Goal: Transaction & Acquisition: Purchase product/service

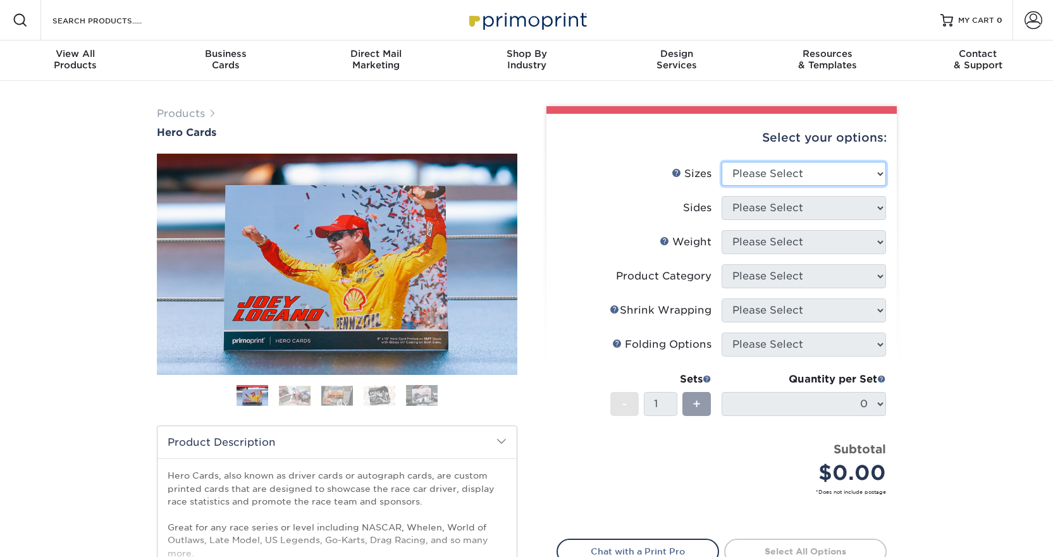
click at [762, 162] on select "Please Select 1.5" x 7" 4" x 6" 5" x 7" 6" x 8" 6" x 8.5" 6" x 9" 7" x 8.5" 7.5…" at bounding box center [804, 174] width 164 height 24
select select "8.50x11.00"
click at [722, 162] on select "Please Select 1.5" x 7" 4" x 6" 5" x 7" 6" x 8" 6" x 8.5" 6" x 9" 7" x 8.5" 7.5…" at bounding box center [804, 174] width 164 height 24
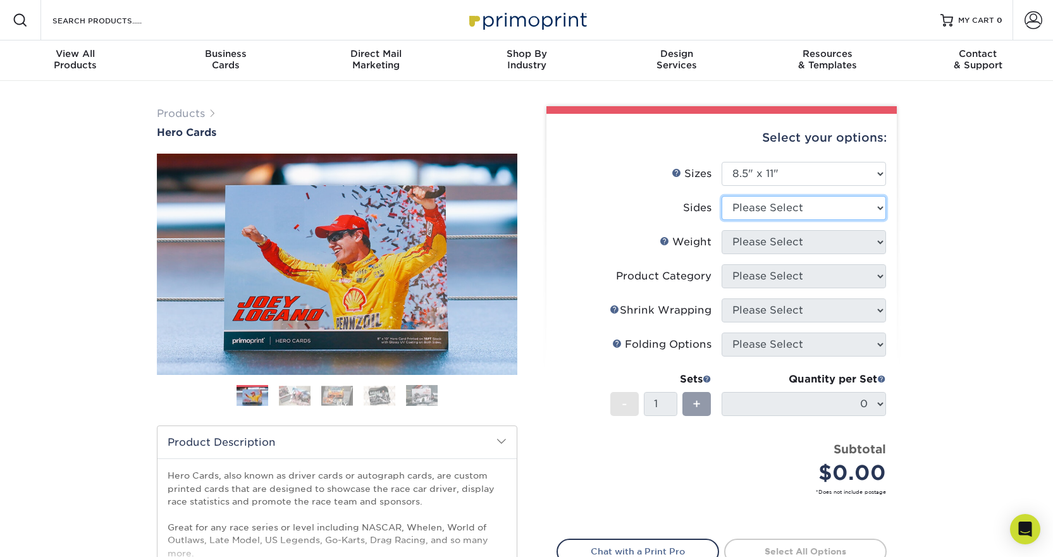
click at [766, 196] on select "Please Select Print Both Sides Print Front Only" at bounding box center [804, 208] width 164 height 24
select select "13abbda7-1d64-4f25-8bb2-c179b224825d"
click at [722, 196] on select "Please Select Print Both Sides Print Front Only" at bounding box center [804, 208] width 164 height 24
click at [820, 231] on select "Please Select 100LB 14PT 16PT" at bounding box center [804, 242] width 164 height 24
select select "100LB"
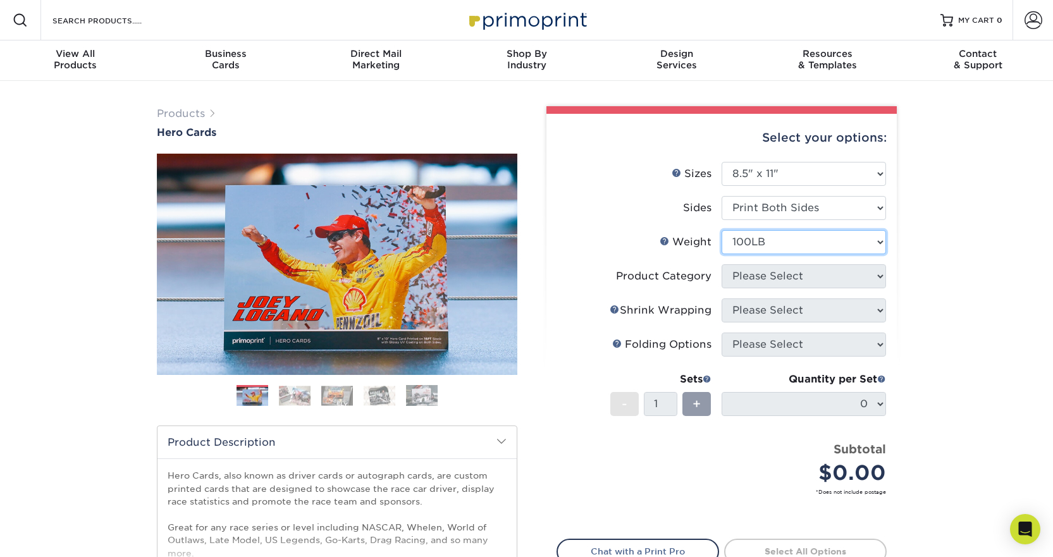
click at [722, 230] on select "Please Select 100LB 14PT 16PT" at bounding box center [804, 242] width 164 height 24
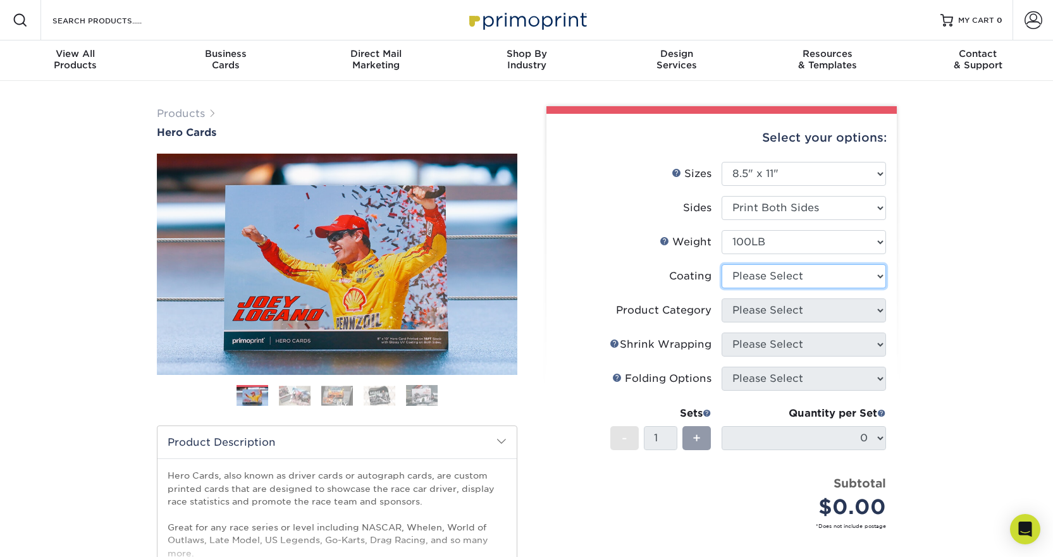
click at [794, 264] on select at bounding box center [804, 276] width 164 height 24
select select "3e7618de-abca-4bda-9f97-8b9129e913d8"
click at [722, 264] on select at bounding box center [804, 276] width 164 height 24
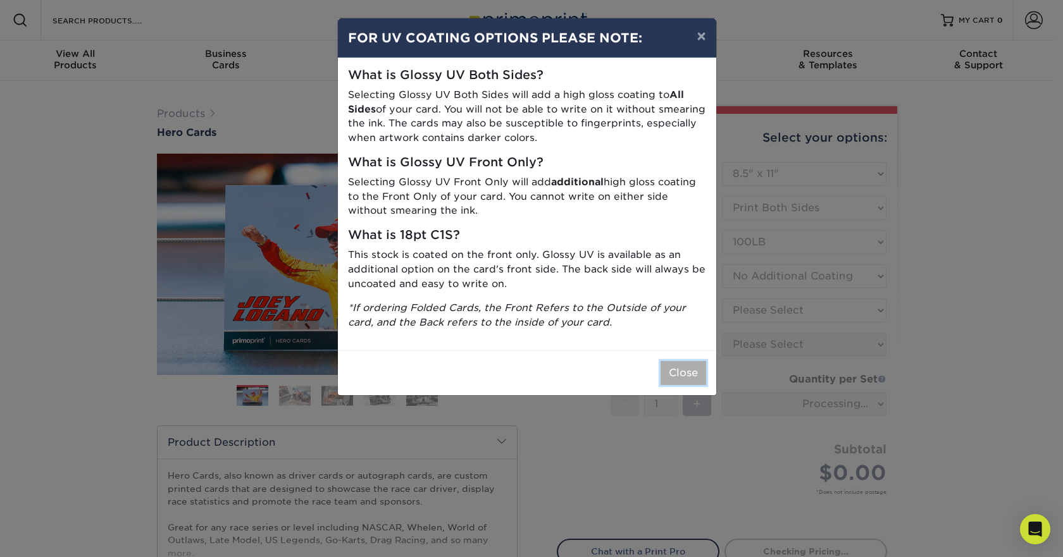
click at [688, 361] on button "Close" at bounding box center [683, 373] width 46 height 24
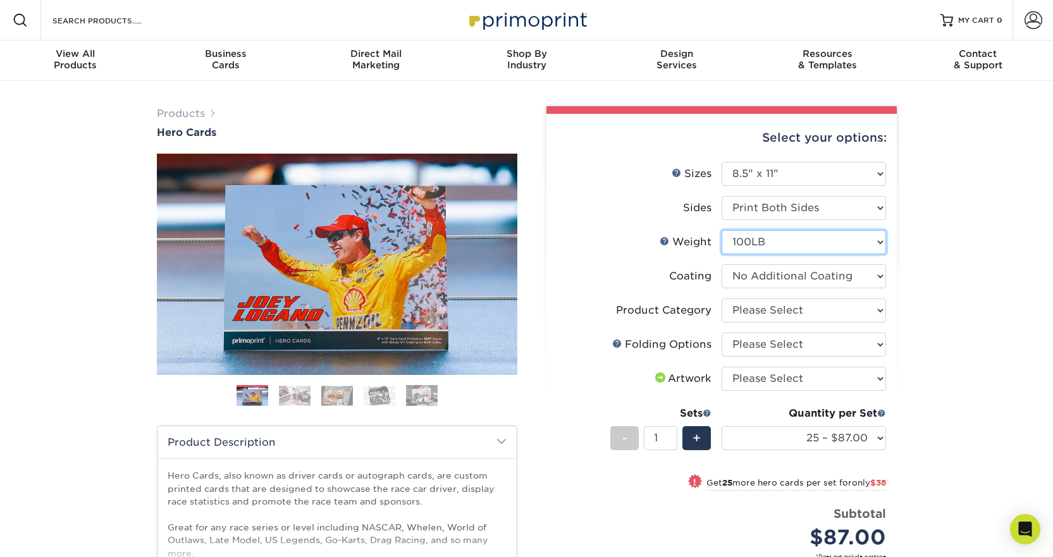
click at [770, 233] on select "Please Select 100LB 14PT 16PT" at bounding box center [804, 242] width 164 height 24
select select "14PT"
click at [722, 230] on select "Please Select 100LB 14PT 16PT" at bounding box center [804, 242] width 164 height 24
select select
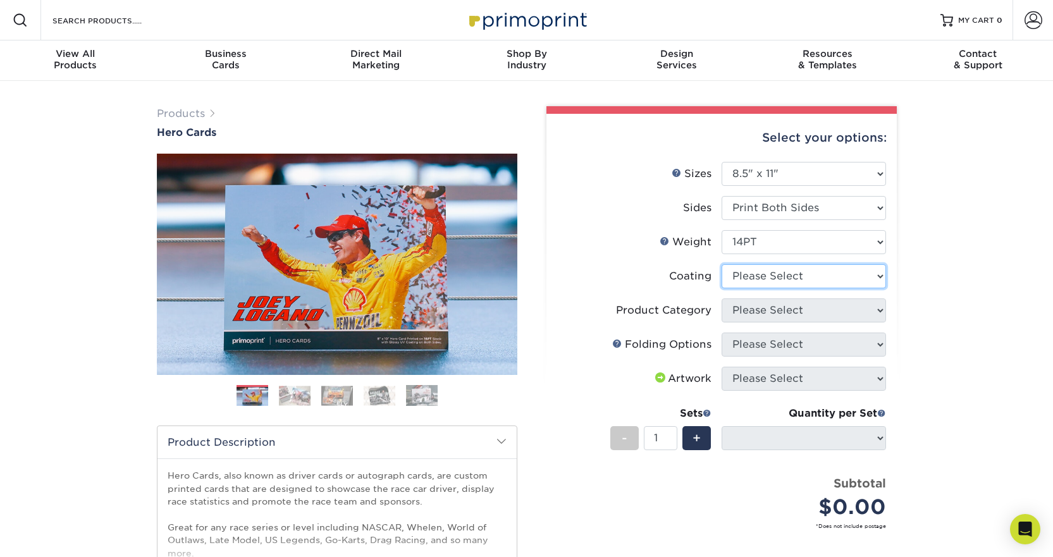
click at [765, 264] on select at bounding box center [804, 276] width 164 height 24
select select "121bb7b5-3b4d-429f-bd8d-bbf80e953313"
click at [722, 264] on select at bounding box center [804, 276] width 164 height 24
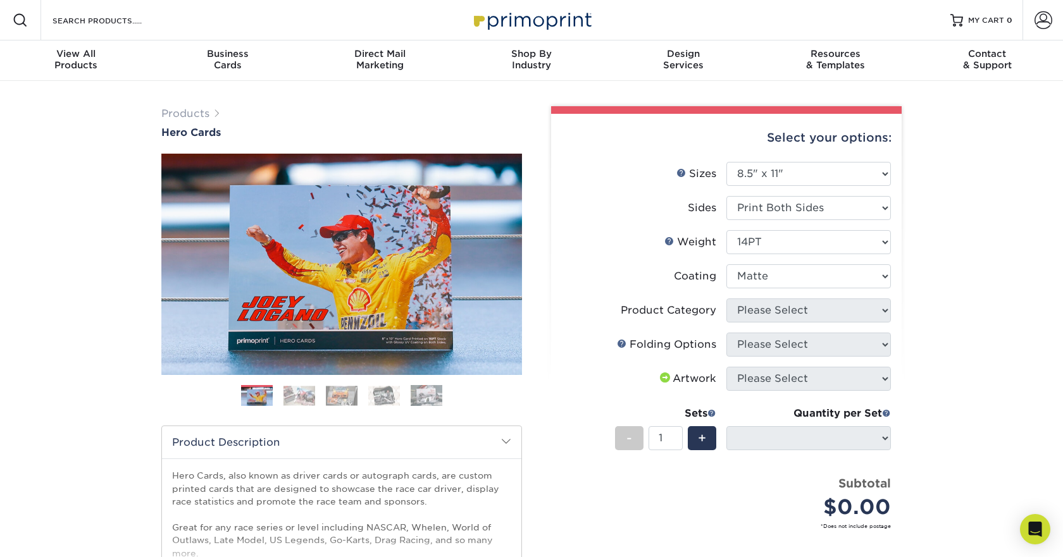
select select "-1"
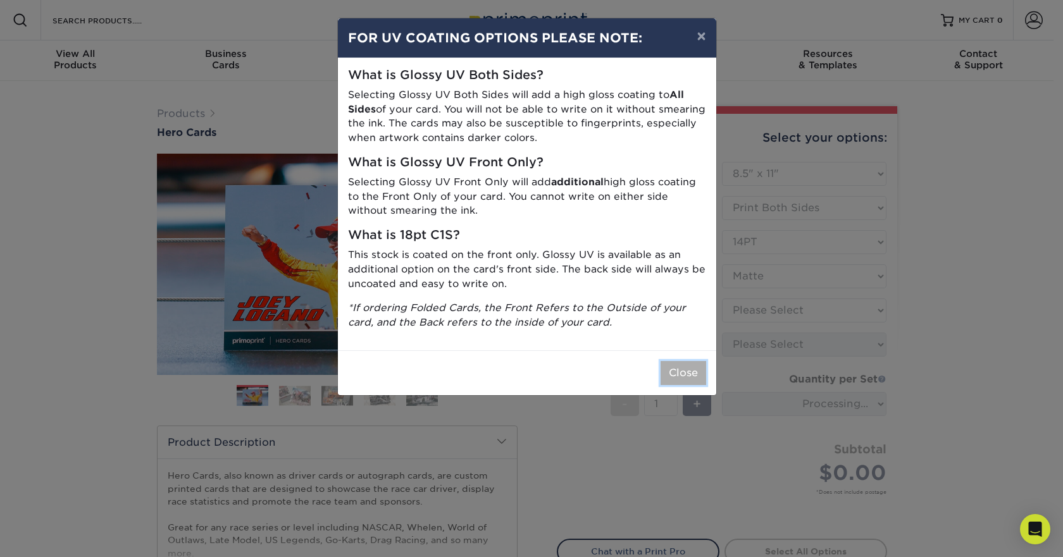
click at [682, 361] on button "Close" at bounding box center [683, 373] width 46 height 24
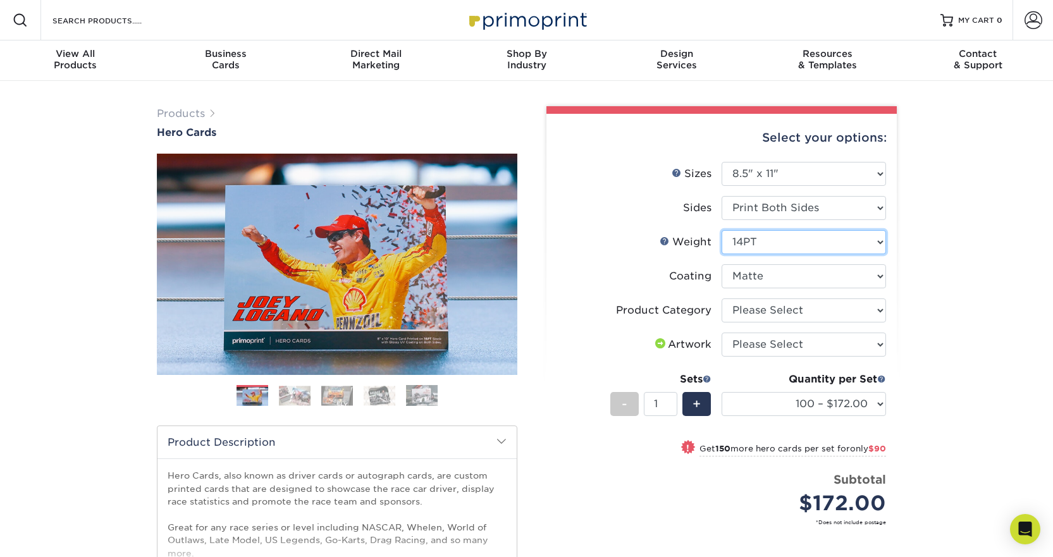
click at [762, 236] on select "Please Select 100LB 14PT 16PT" at bounding box center [804, 242] width 164 height 24
select select "100LB"
click at [722, 230] on select "Please Select 100LB 14PT 16PT" at bounding box center [804, 242] width 164 height 24
select select
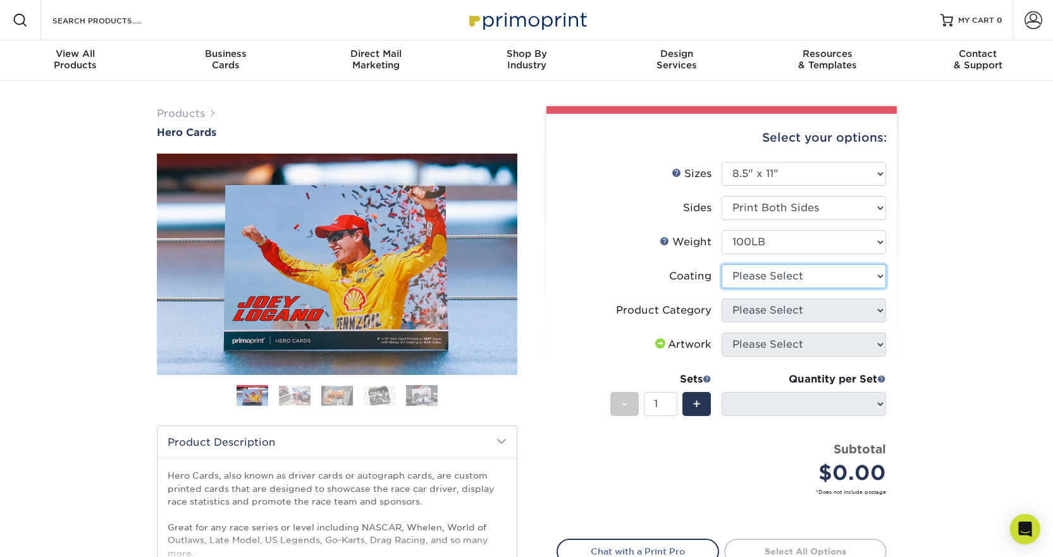
click at [772, 264] on select at bounding box center [804, 276] width 164 height 24
select select "3e7618de-abca-4bda-9f97-8b9129e913d8"
click at [722, 264] on select at bounding box center [804, 276] width 164 height 24
select select "-1"
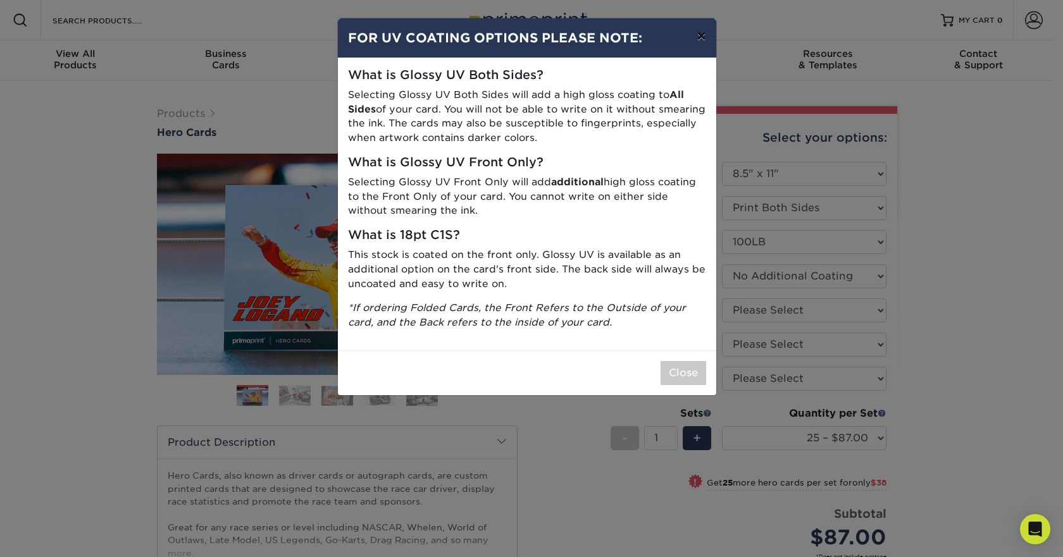
click at [704, 35] on button "×" at bounding box center [700, 35] width 29 height 35
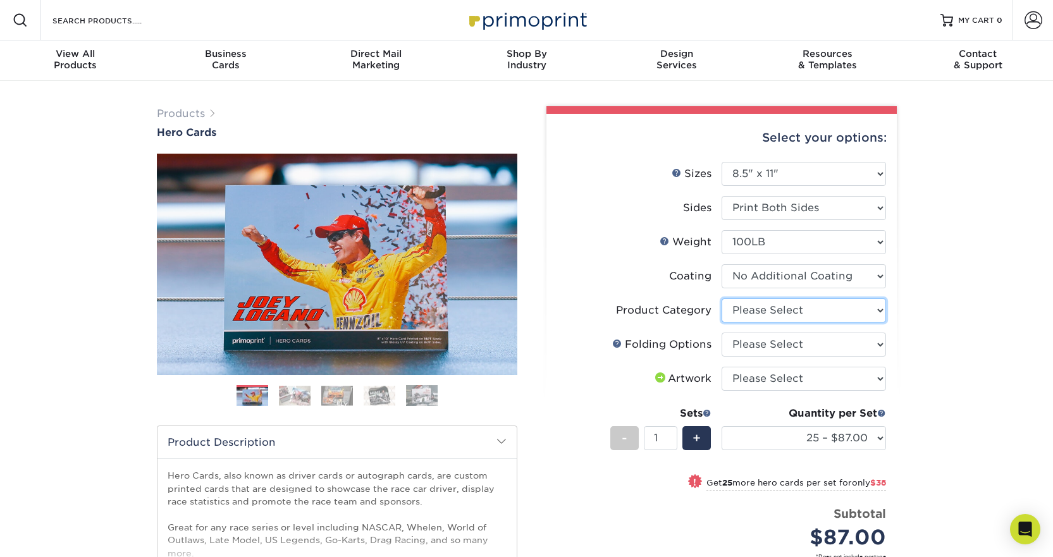
click at [844, 299] on select "Please Select Flyers and Brochures" at bounding box center [804, 311] width 164 height 24
select select "1a668080-6b7c-4174-b399-2c3833b27ef4"
click at [722, 299] on select "Please Select Flyers and Brochures" at bounding box center [804, 311] width 164 height 24
click at [804, 333] on select "Please Select FLAT - No Folding" at bounding box center [804, 345] width 164 height 24
select select "9b1d5825-34d1-4721-9874-ed79abb003d7"
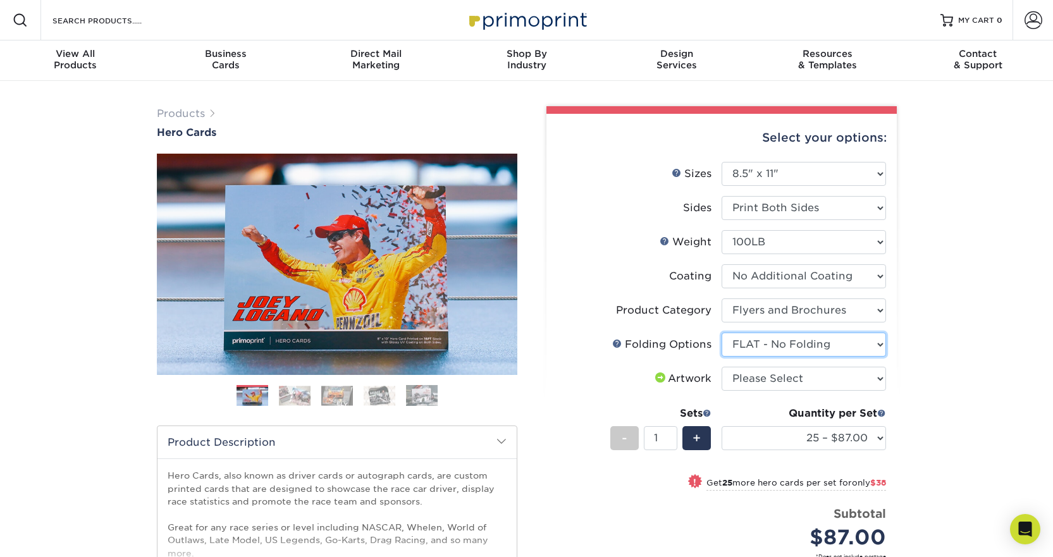
click at [722, 333] on select "Please Select FLAT - No Folding" at bounding box center [804, 345] width 164 height 24
click at [814, 367] on select "Please Select I will upload files I need a design - $150" at bounding box center [804, 379] width 164 height 24
select select "upload"
click at [722, 367] on select "Please Select I will upload files I need a design - $150" at bounding box center [804, 379] width 164 height 24
click at [850, 406] on div "Quantity per Set" at bounding box center [804, 413] width 164 height 15
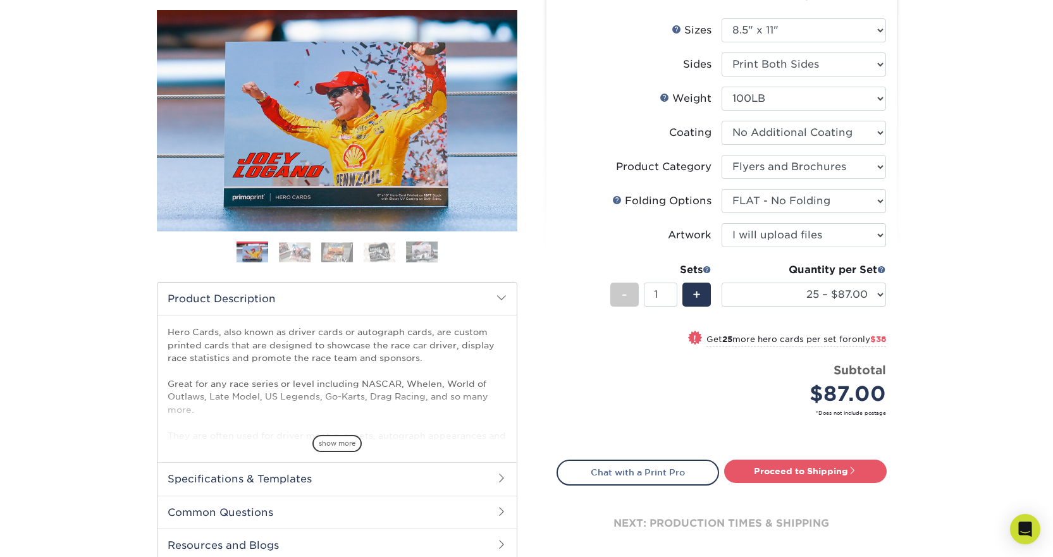
scroll to position [190, 0]
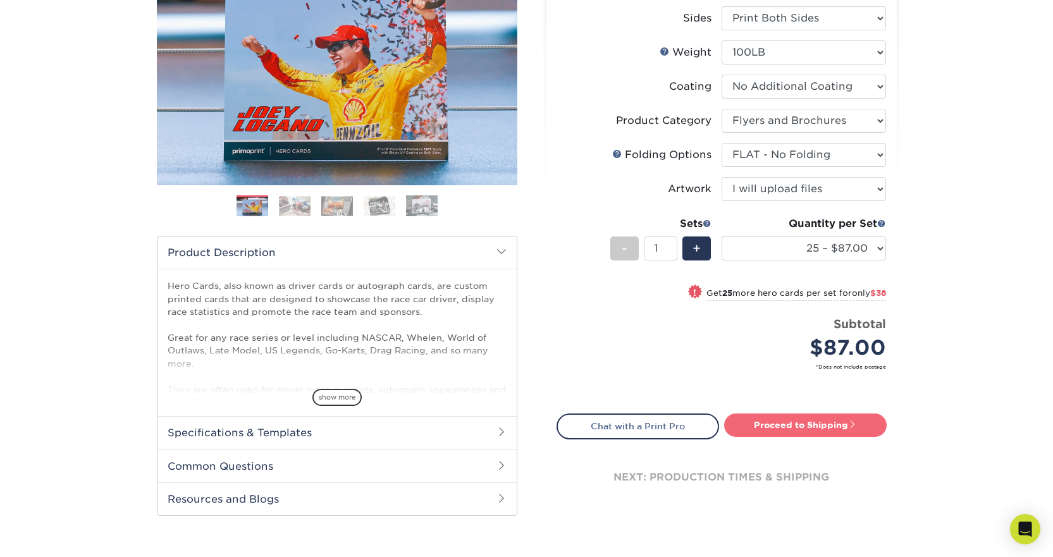
click at [749, 414] on link "Proceed to Shipping" at bounding box center [805, 425] width 163 height 23
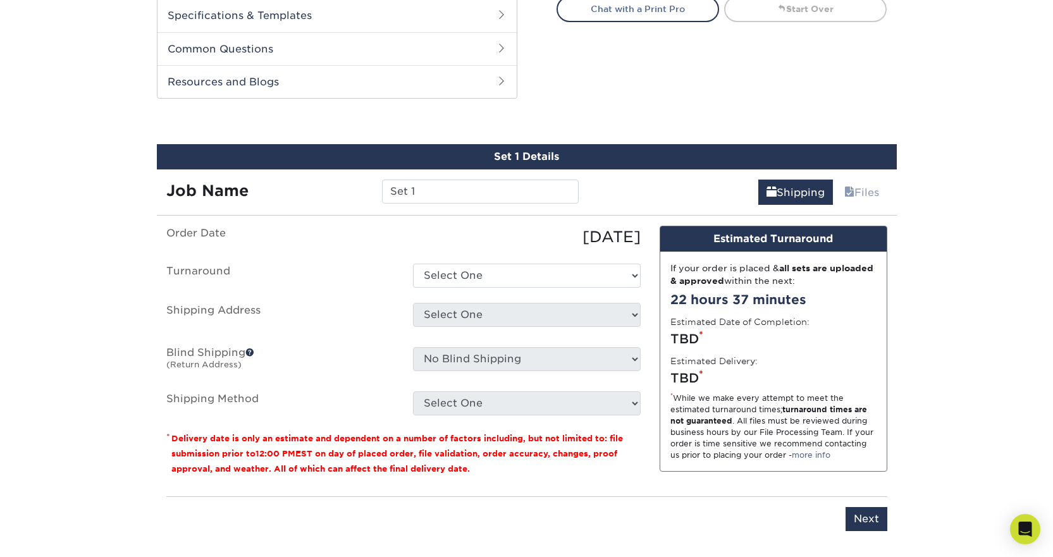
scroll to position [620, 0]
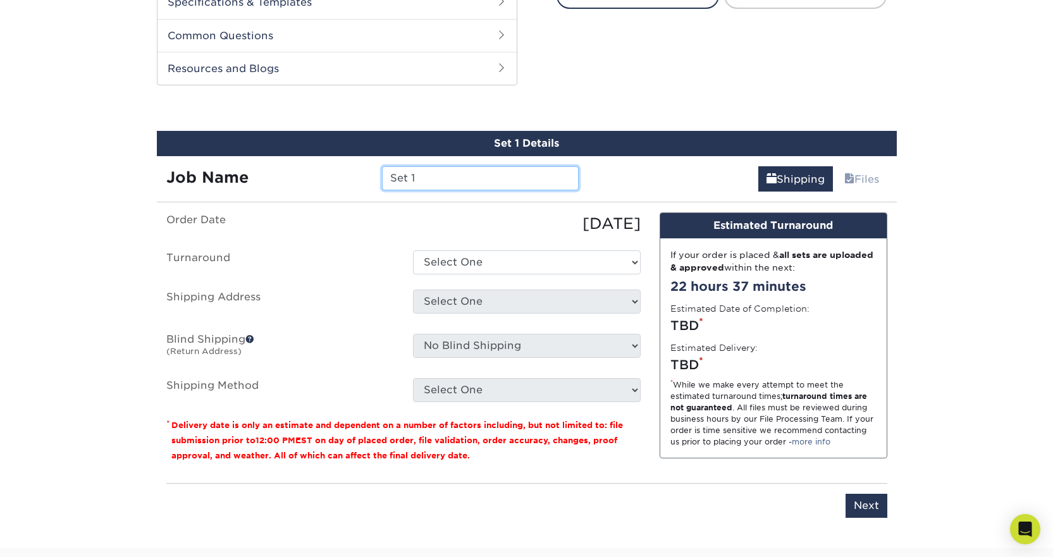
click at [462, 166] on input "Set 1" at bounding box center [480, 178] width 197 height 24
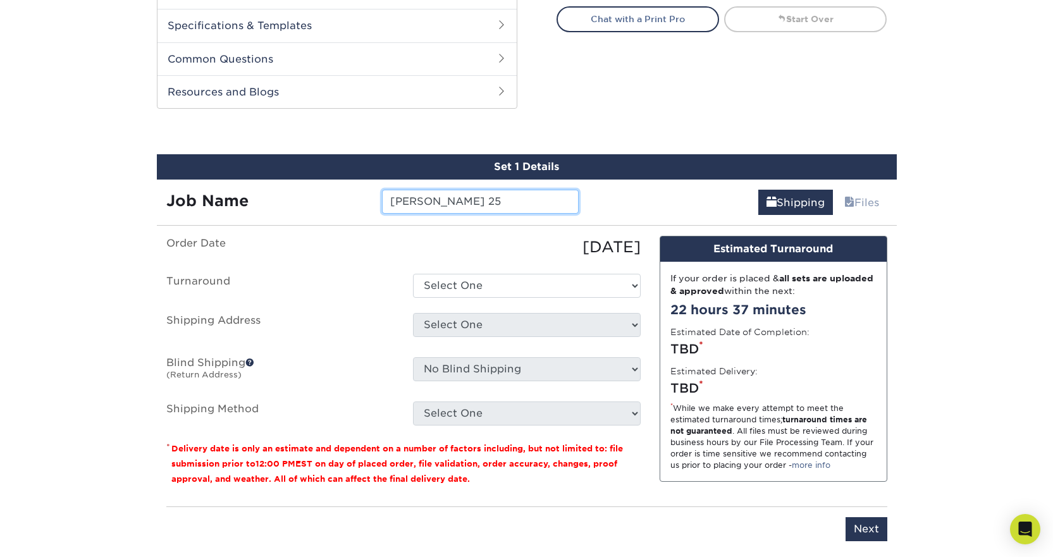
scroll to position [557, 0]
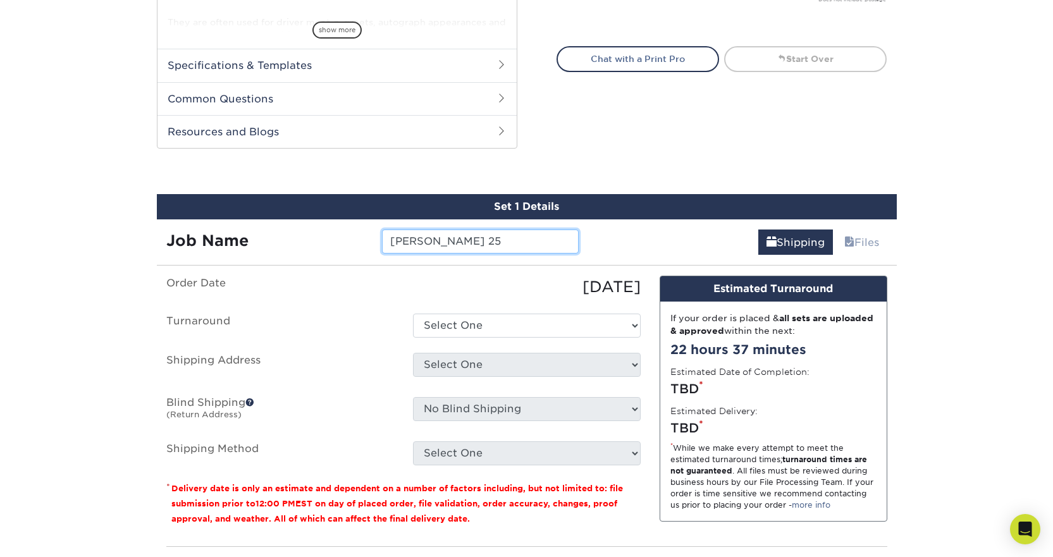
type input "[PERSON_NAME] 25"
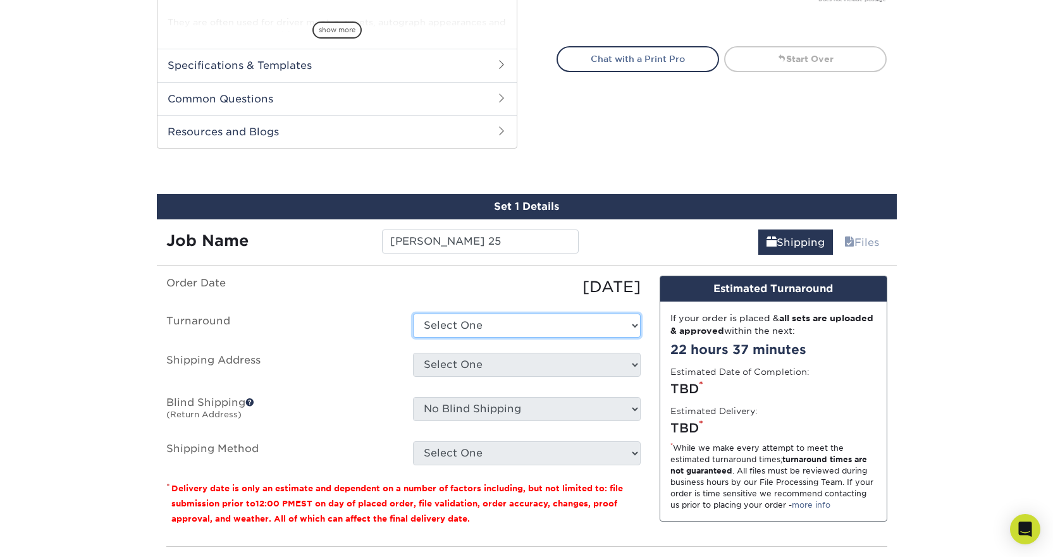
click at [544, 314] on select "Select One 2-4 Business Days 2 Day Next Business Day" at bounding box center [527, 326] width 228 height 24
select select "90a32500-d4f6-441c-9950-55f4243fea9c"
click at [413, 314] on select "Select One 2-4 Business Days 2 Day Next Business Day" at bounding box center [527, 326] width 228 height 24
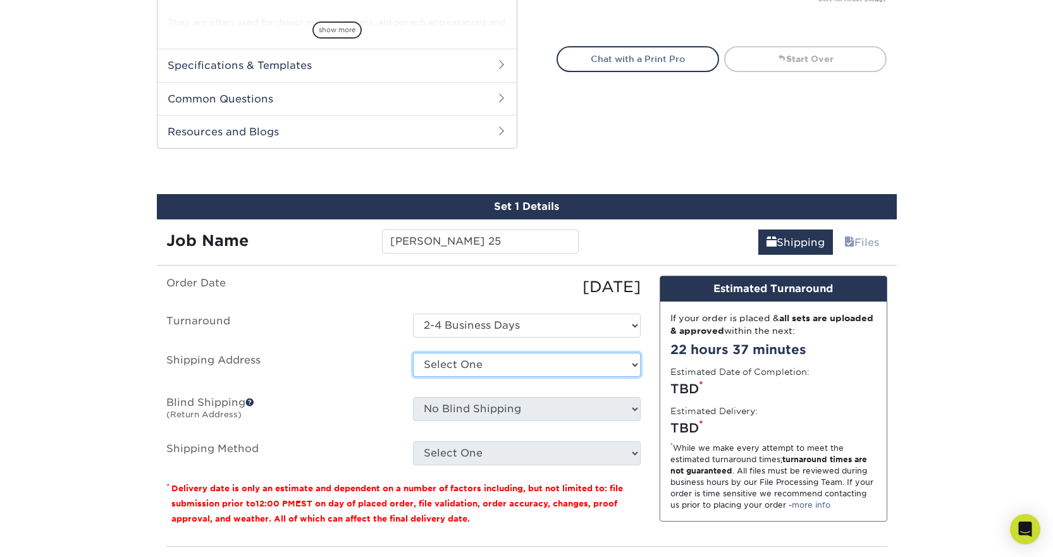
click at [501, 353] on select "Select One + Add New Address - Login" at bounding box center [527, 365] width 228 height 24
select select "newaddress"
click at [413, 353] on select "Select One + Add New Address - Login" at bounding box center [527, 365] width 228 height 24
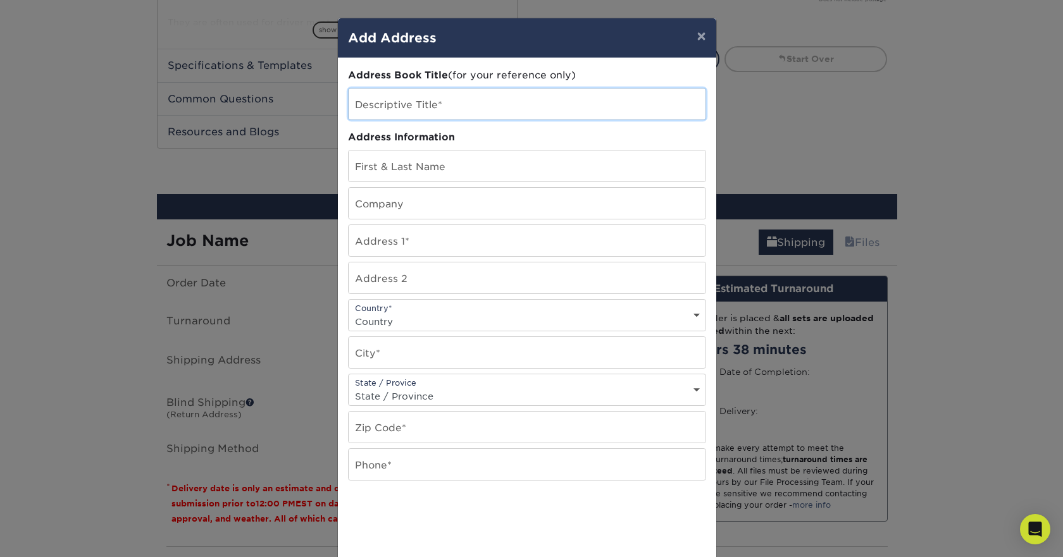
click at [378, 102] on input "text" at bounding box center [527, 104] width 357 height 31
click at [694, 41] on button "×" at bounding box center [700, 35] width 29 height 35
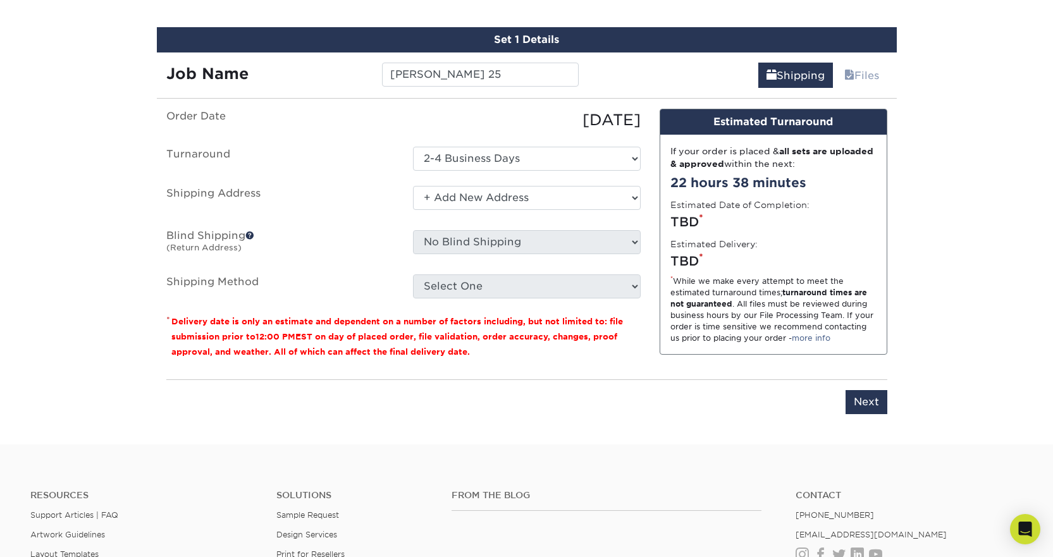
scroll to position [494, 0]
